Goal: Check status: Check status

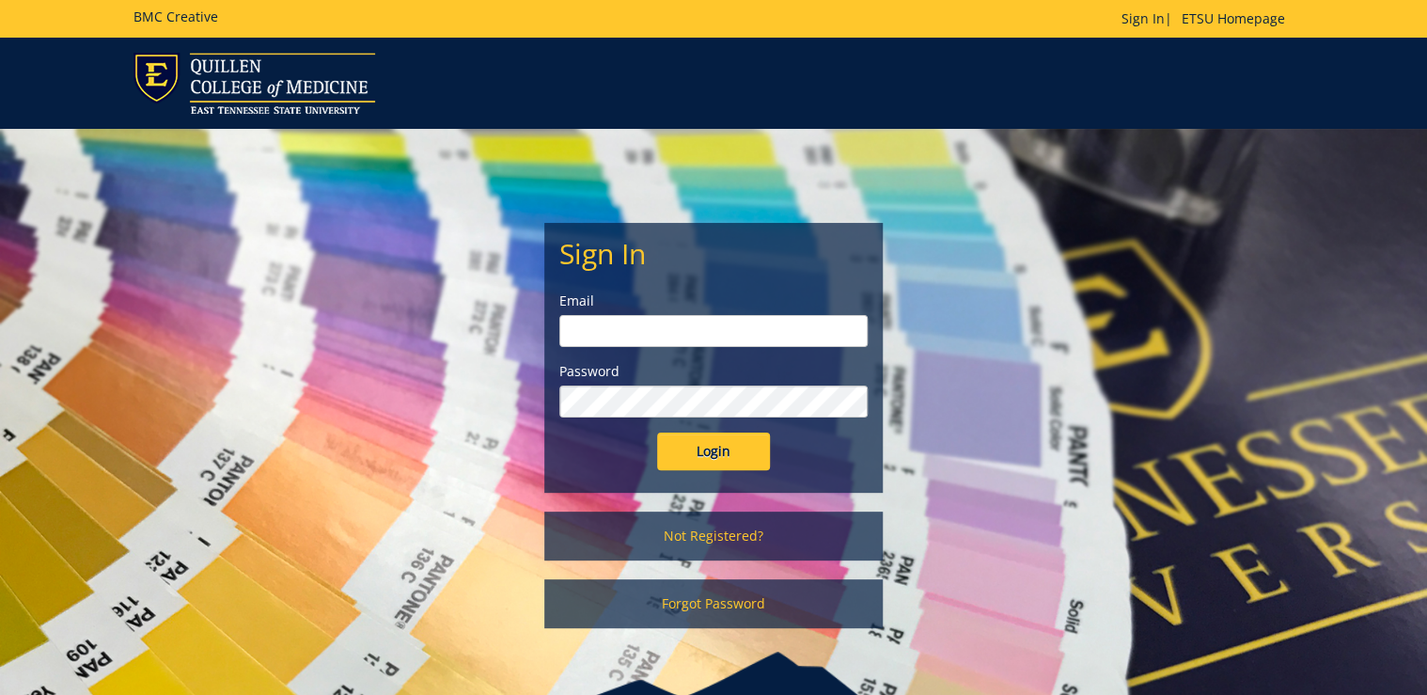
type input "ditcharo@etsu.edu"
click at [712, 458] on input "Login" at bounding box center [713, 451] width 113 height 38
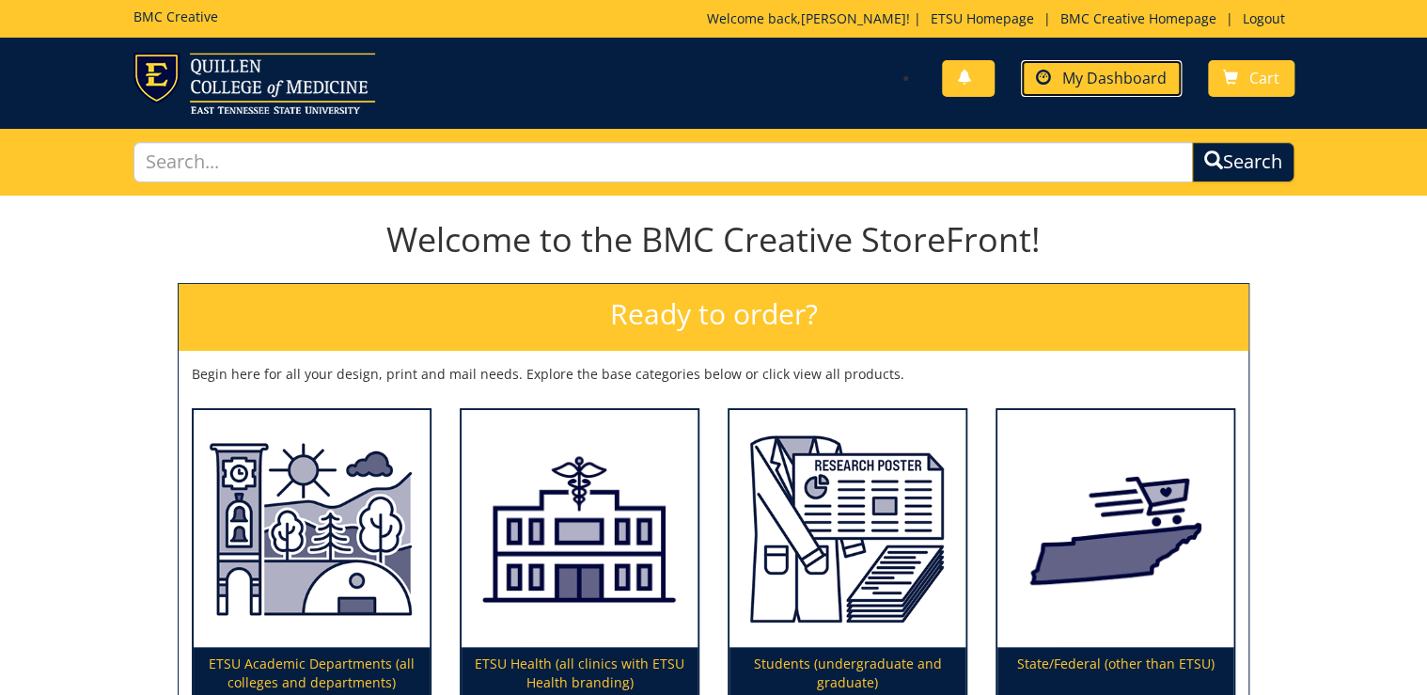
click at [1131, 75] on span "My Dashboard" at bounding box center [1114, 78] width 104 height 21
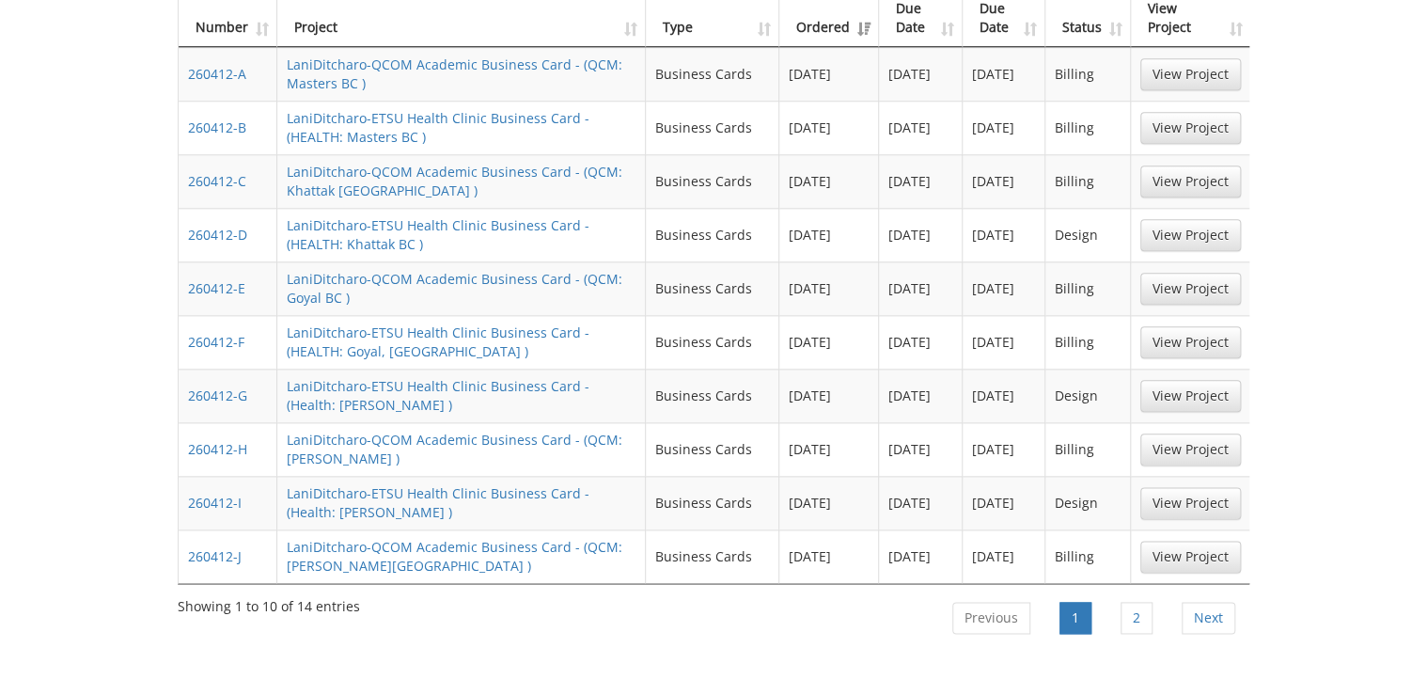
scroll to position [977, 0]
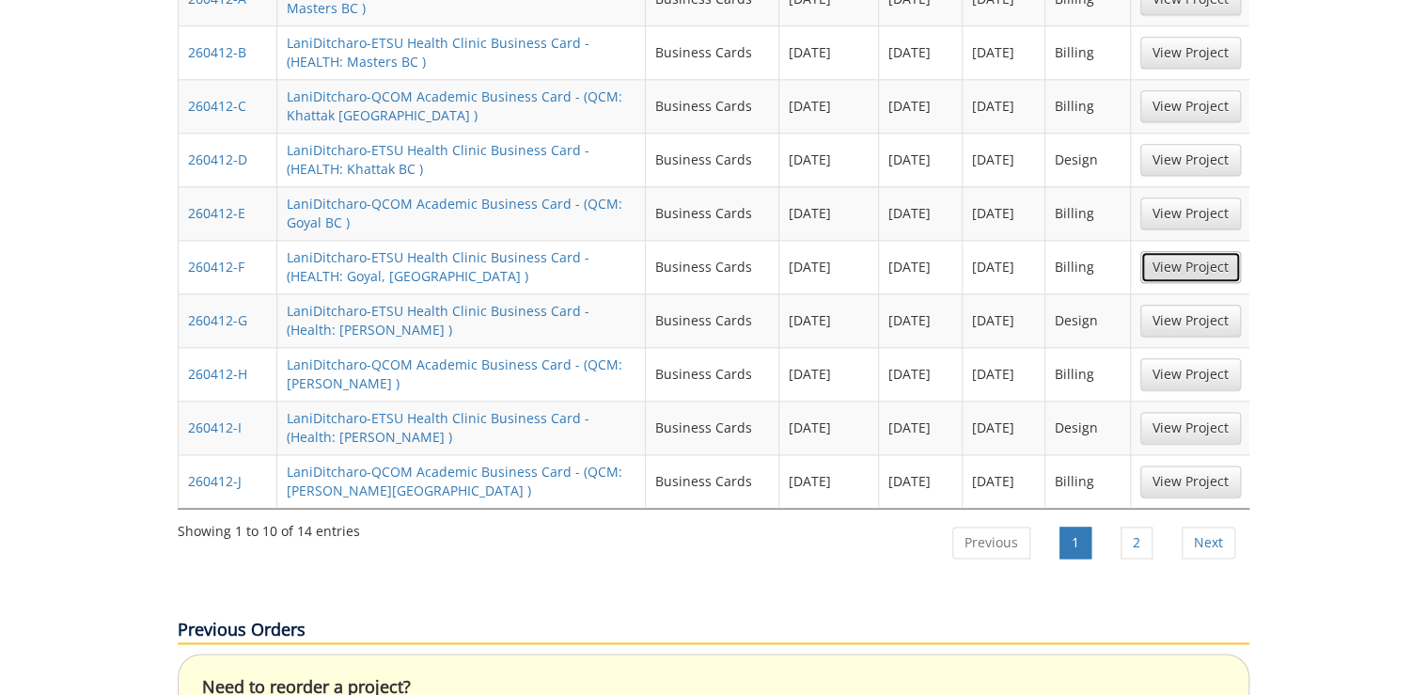
click at [1190, 251] on link "View Project" at bounding box center [1190, 267] width 101 height 32
click at [1116, 519] on li "2" at bounding box center [1136, 542] width 59 height 47
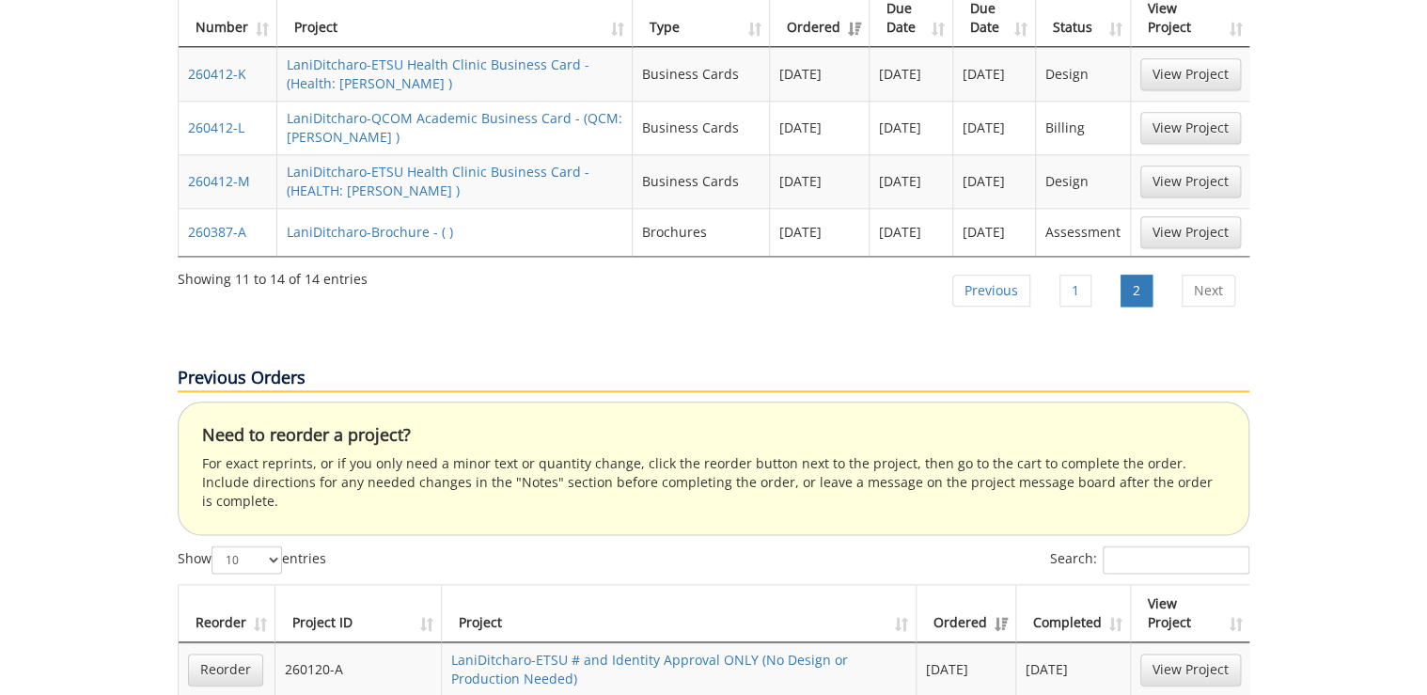
scroll to position [752, 0]
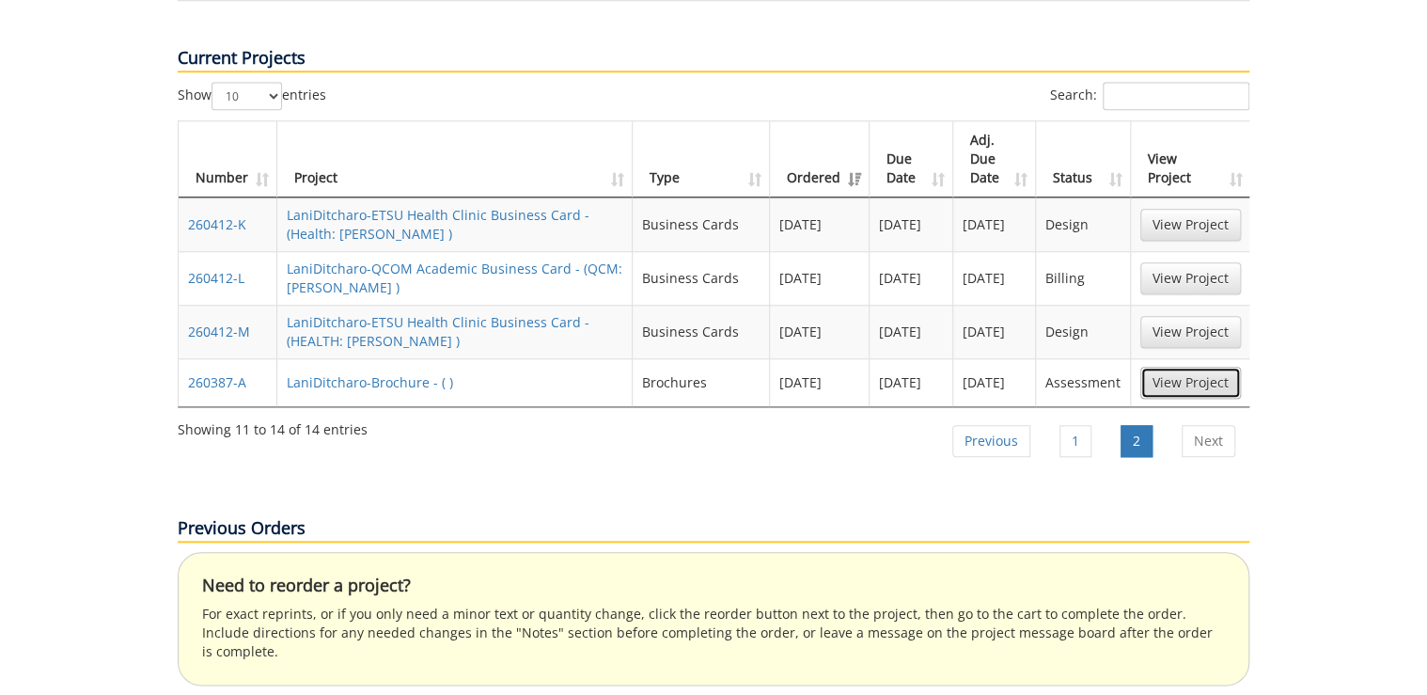
click at [1197, 367] on link "View Project" at bounding box center [1190, 383] width 101 height 32
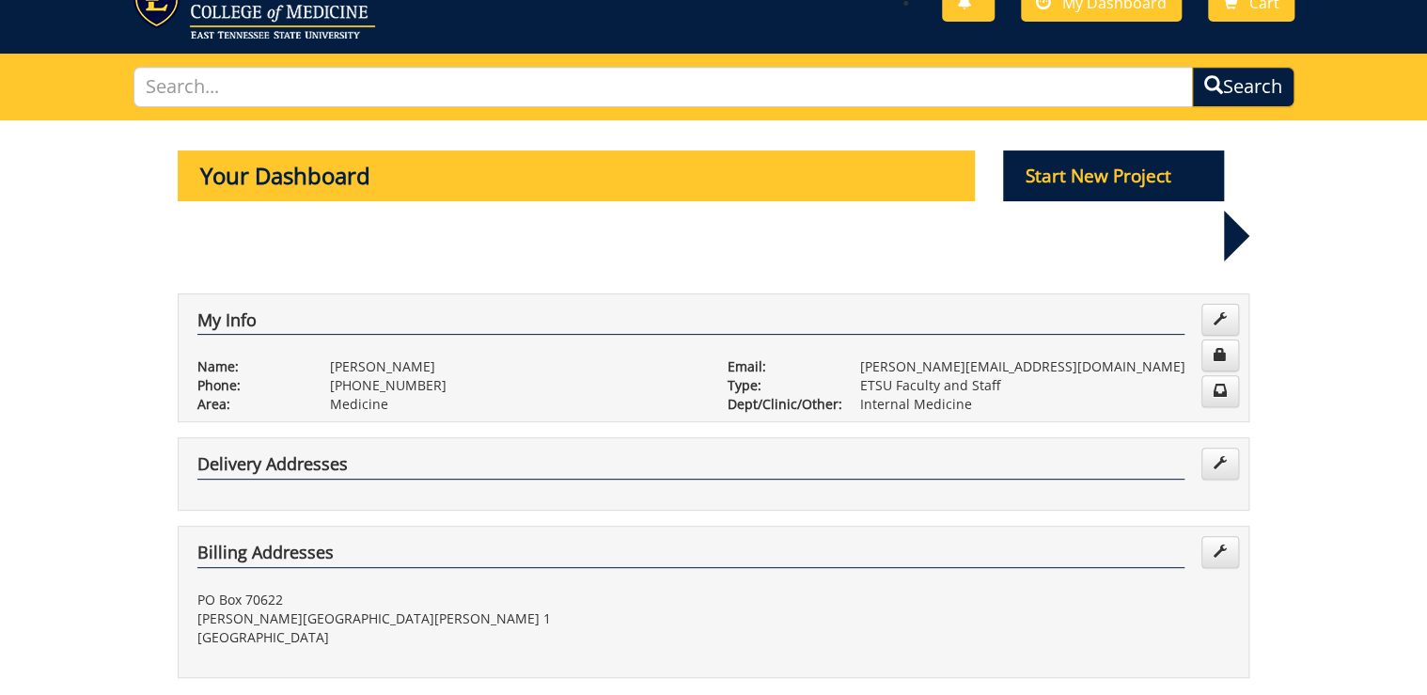
scroll to position [0, 0]
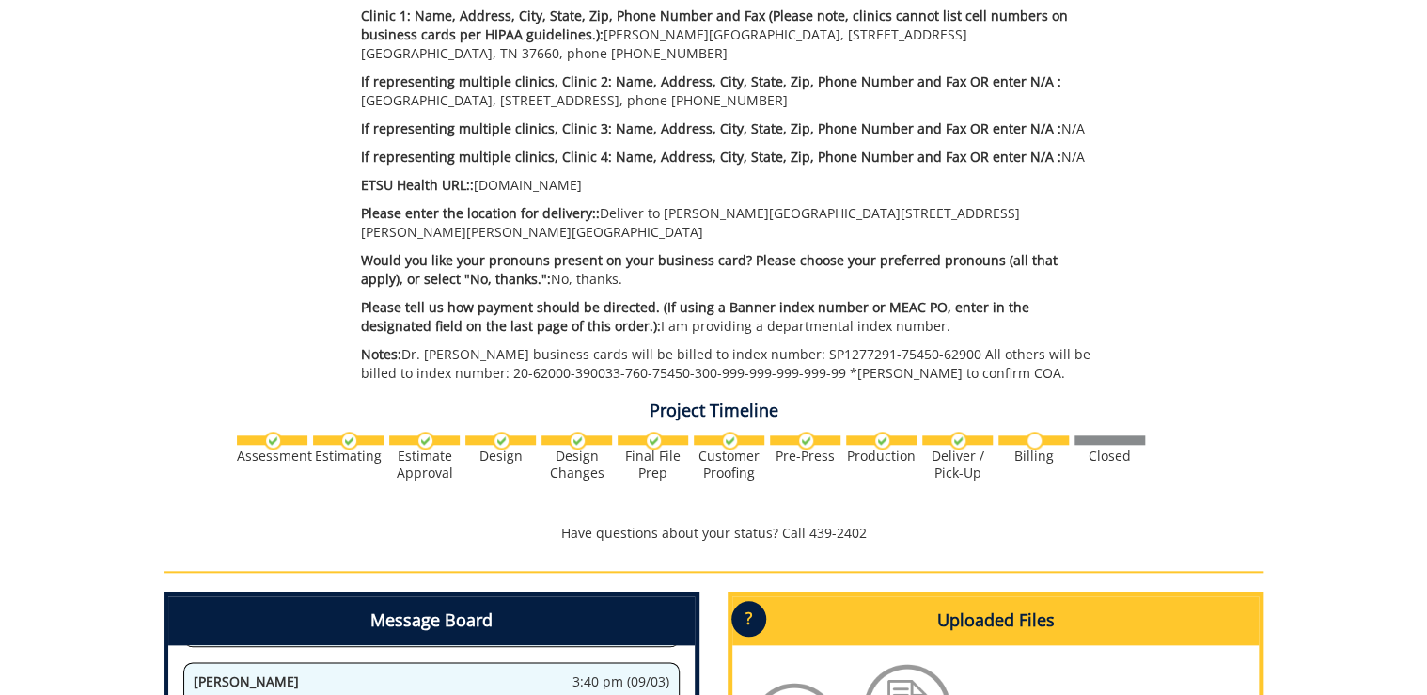
scroll to position [1199, 0]
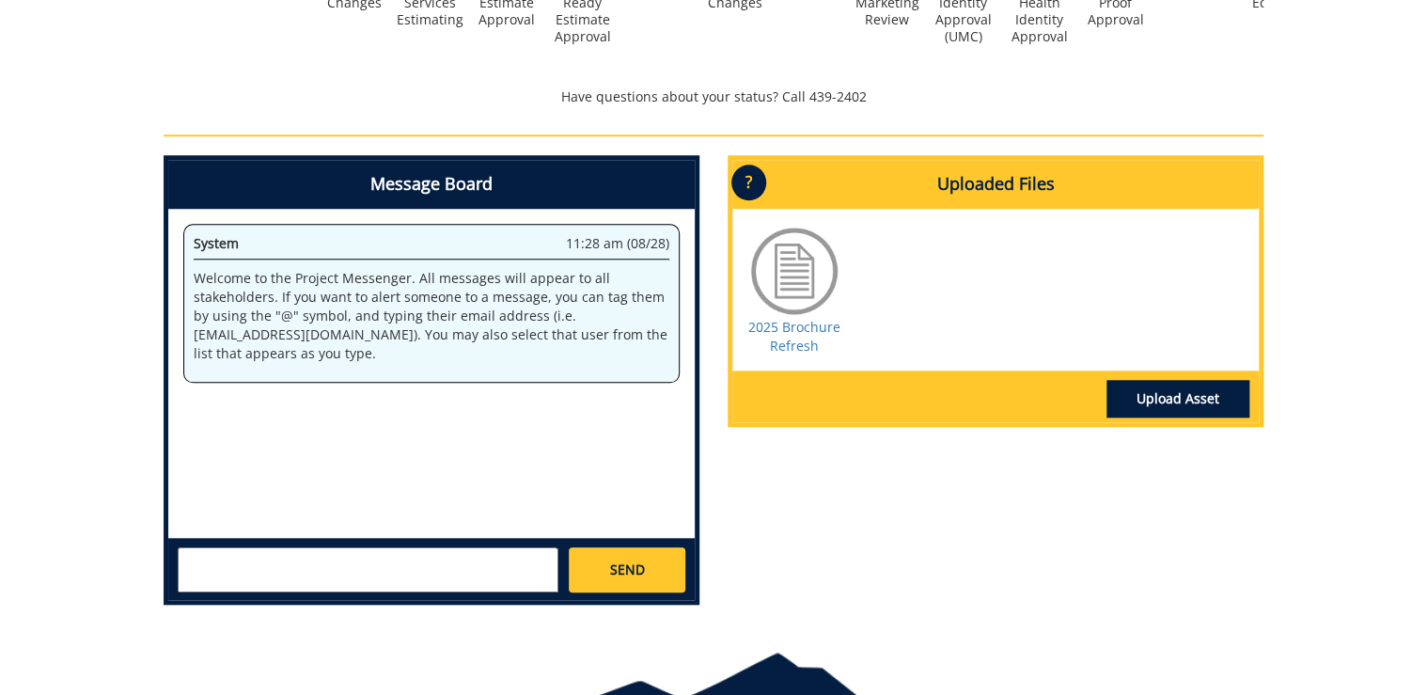
scroll to position [752, 0]
